Goal: Task Accomplishment & Management: Complete application form

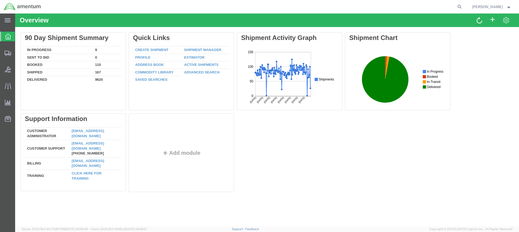
click at [7, 36] on icon at bounding box center [8, 37] width 6 height 6
click at [0, 0] on span "Create from Template" at bounding box center [0, 0] width 0 height 0
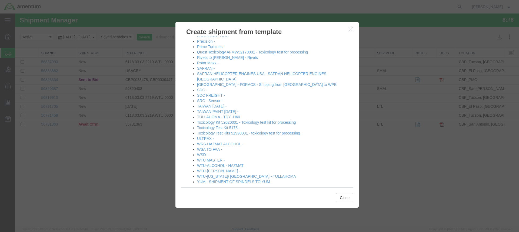
scroll to position [291, 0]
click at [212, 168] on link "WTU-[PERSON_NAME] -" at bounding box center [218, 170] width 43 height 4
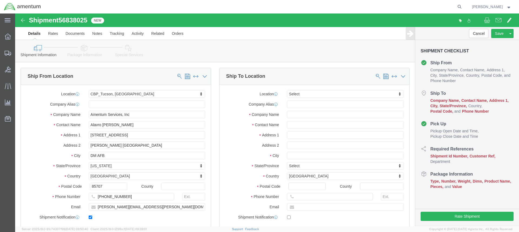
select select "49949"
select select
click input "text"
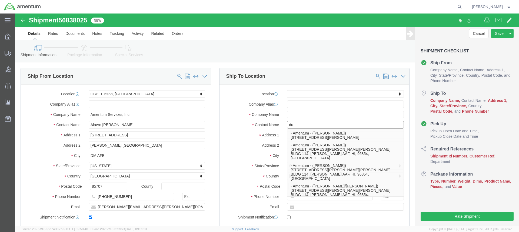
type input "d"
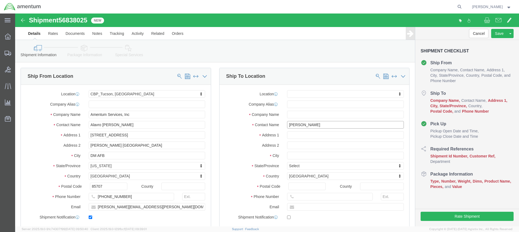
type input "[PERSON_NAME]"
click input "text"
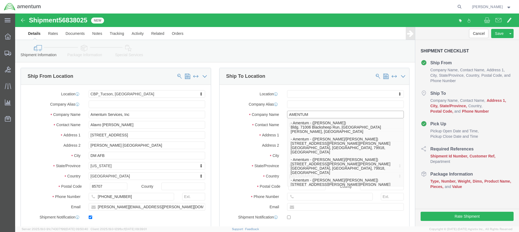
type input "AMENTUM"
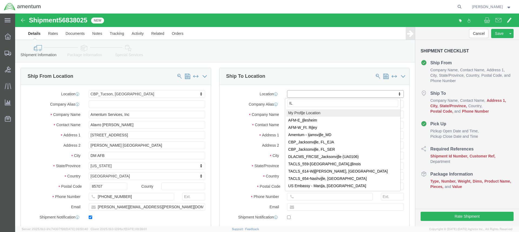
type input "I"
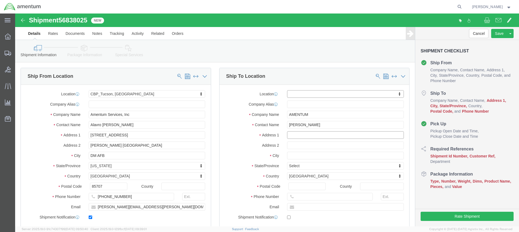
click input "text"
type input "[STREET_ADDRESS]"
select select
click input "text"
type input "UNIT # 2 WEST"
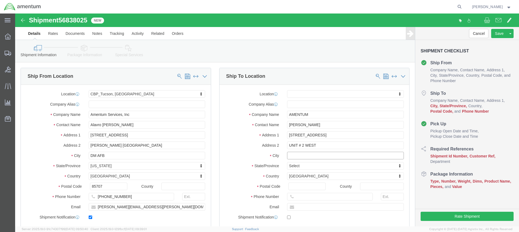
click input "text"
type input "[GEOGRAPHIC_DATA]"
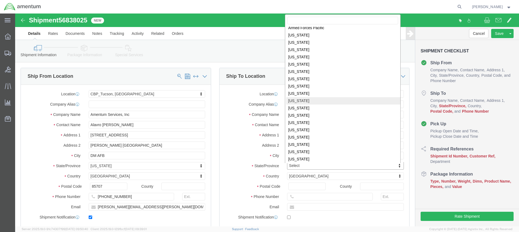
scroll to position [55, 0]
select select
select select "IL"
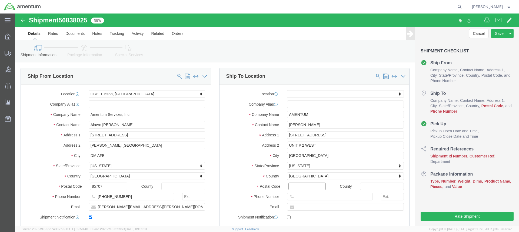
click input "Postal Code"
type input "60185"
select select
click input "text"
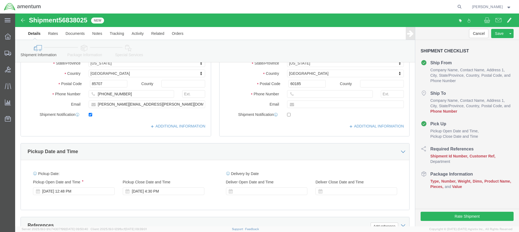
scroll to position [135, 0]
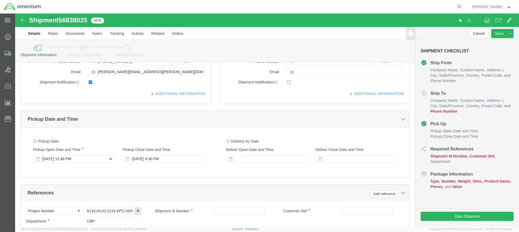
click div "[DATE] 12:48 PM"
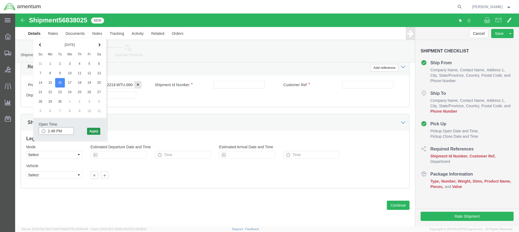
type input "1:48 PM"
click button "Apply"
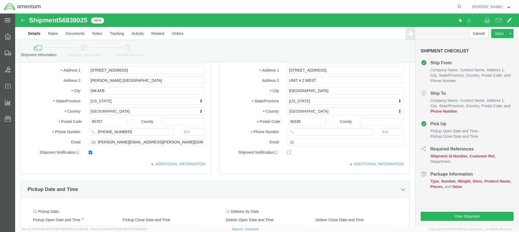
scroll to position [72, 0]
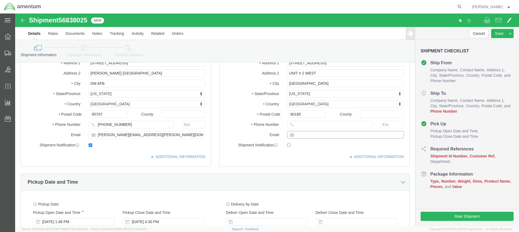
click input "text"
paste input "[PERSON_NAME] (CTR) <[PERSON_NAME][EMAIL_ADDRESS][PERSON_NAME][DOMAIN_NAME]>"
type input "[PERSON_NAME] (CTR) <[PERSON_NAME][EMAIL_ADDRESS][PERSON_NAME][DOMAIN_NAME]>"
checkbox input "true"
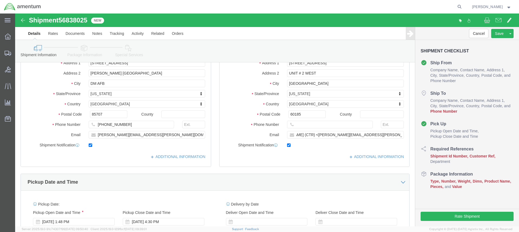
scroll to position [95, 0]
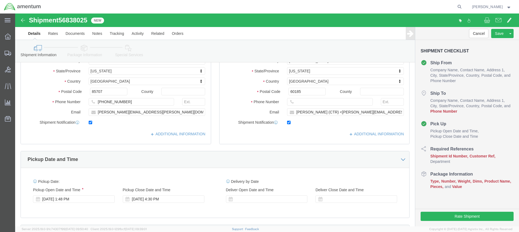
click div "Location My Profile Location [PHONE_NUMBER] [PHONE_NUMBER] [PHONE_NUMBER] [PHON…"
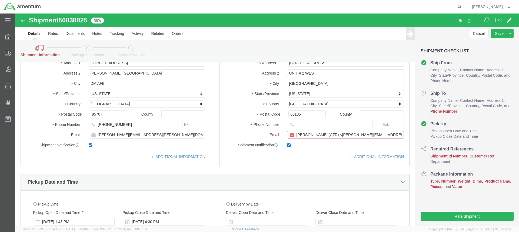
drag, startPoint x: 328, startPoint y: 121, endPoint x: 278, endPoint y: 122, distance: 50.9
click input "[PERSON_NAME] (CTR) <[PERSON_NAME][EMAIL_ADDRESS][PERSON_NAME][DOMAIN_NAME]>"
click input "[PERSON_NAME][EMAIL_ADDRESS][PERSON_NAME][DOMAIN_NAME]>"
type input "[PERSON_NAME][EMAIL_ADDRESS][PERSON_NAME][DOMAIN_NAME]"
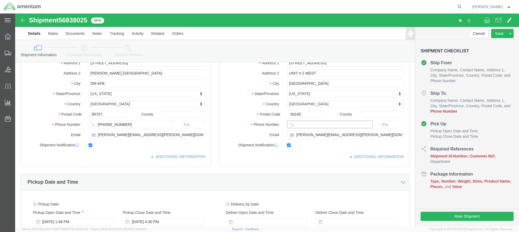
click input "text"
type input "[PHONE_NUMBER]"
click div "ADDITIONAL INFORMATION"
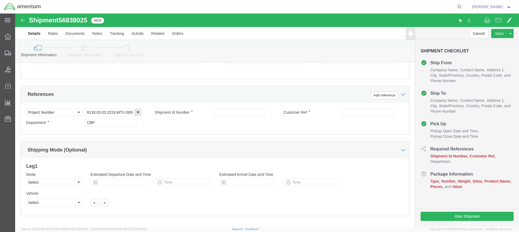
scroll to position [235, 0]
click input "text"
type input "TOOLS"
type input "[PERSON_NAME]"
click input "TOOLS"
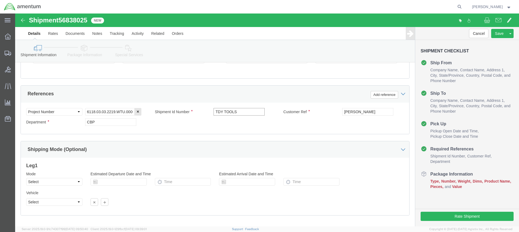
scroll to position [262, 0]
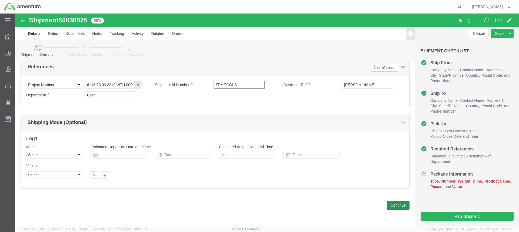
type input "TDY TOOLS"
click button "Continue"
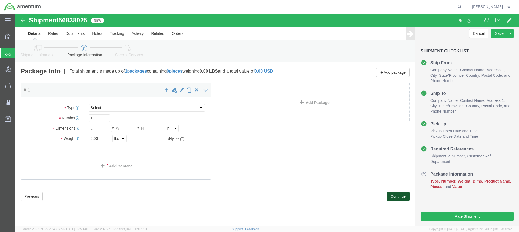
select select "CBOX"
click input "text"
type input "24"
type input "15"
type input "10"
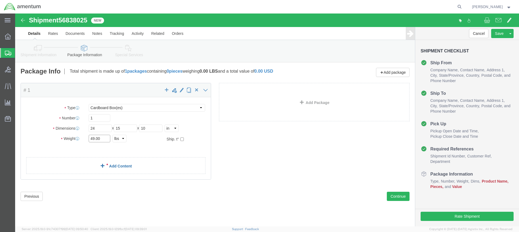
type input "49.00"
click link "Add Content"
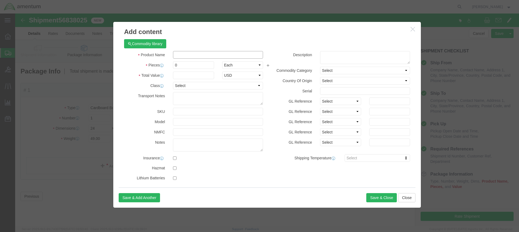
click input "text"
type input "TDY TOOLS"
click input "0"
type input "1"
click input "text"
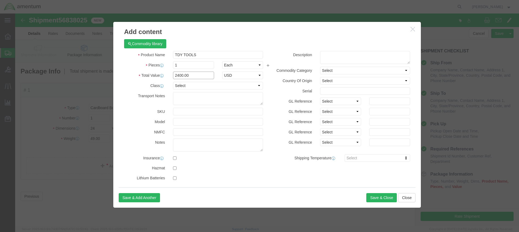
type input "2400.00"
click textarea
type textarea "[PERSON_NAME] TOOLS"
click button "Save & Close"
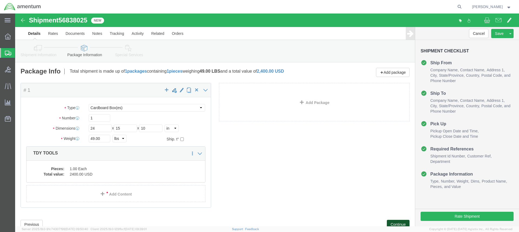
click button "Continue"
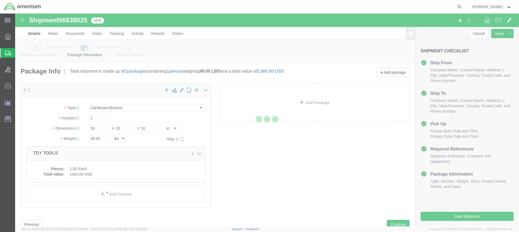
select select
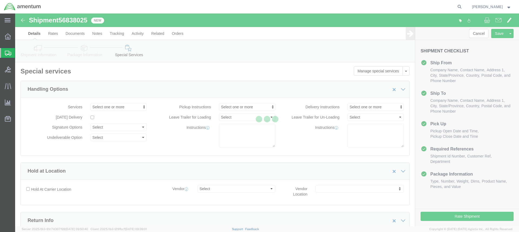
select select "DEPARTMENT"
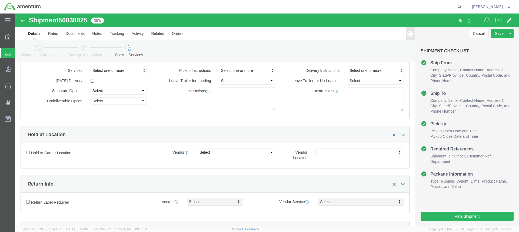
scroll to position [108, 0]
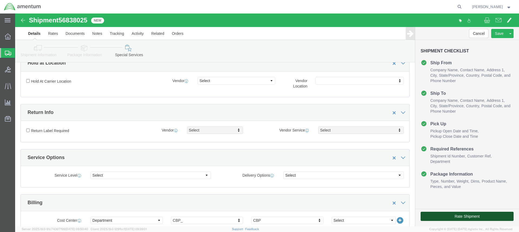
click button "Rate Shipment"
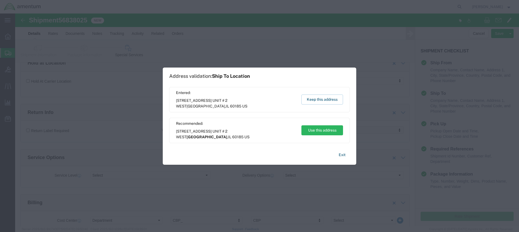
drag, startPoint x: 320, startPoint y: 99, endPoint x: 286, endPoint y: 117, distance: 39.2
click at [286, 117] on div "Entered: [STREET_ADDRESS] [GEOGRAPHIC_DATA] US Keep this address Recommended: […" at bounding box center [259, 115] width 181 height 56
click at [318, 98] on button "Keep this address" at bounding box center [323, 100] width 42 height 10
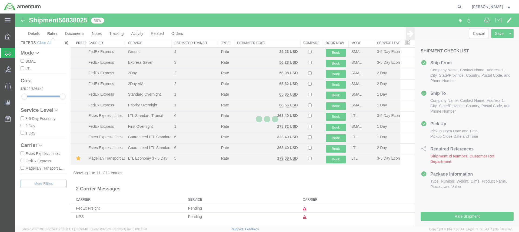
scroll to position [14, 0]
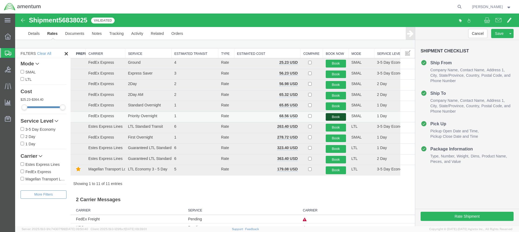
click at [335, 117] on button "Book" at bounding box center [336, 117] width 20 height 8
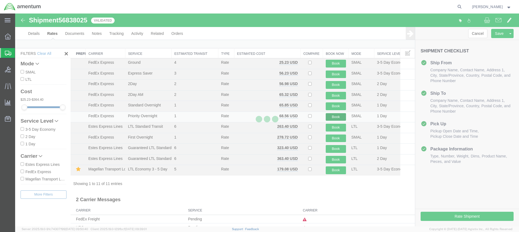
scroll to position [0, 0]
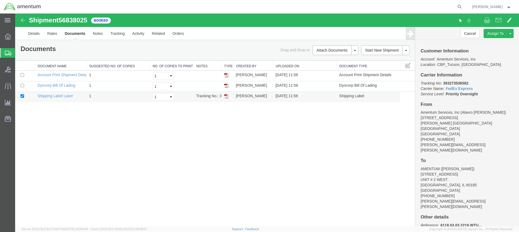
click at [226, 97] on img at bounding box center [226, 96] width 4 height 4
click at [227, 86] on img at bounding box center [226, 86] width 4 height 4
